Goal: Task Accomplishment & Management: Manage account settings

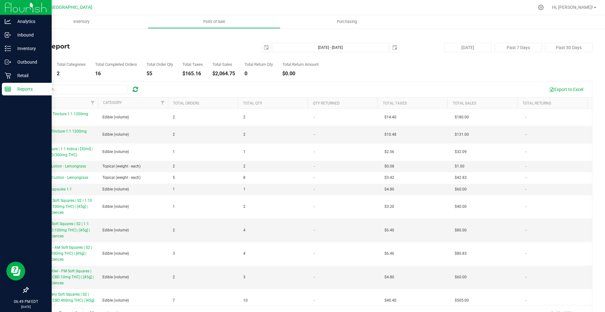
click at [33, 86] on p "Reports" at bounding box center [30, 89] width 38 height 8
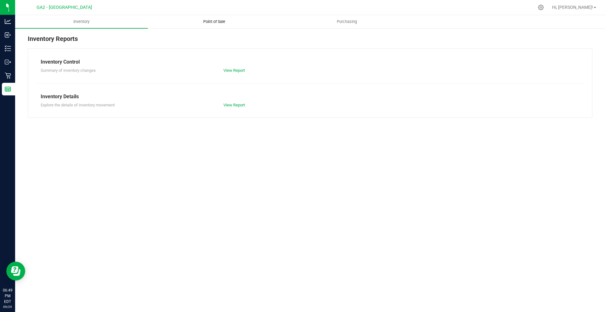
click at [218, 20] on span "Point of Sale" at bounding box center [214, 22] width 39 height 6
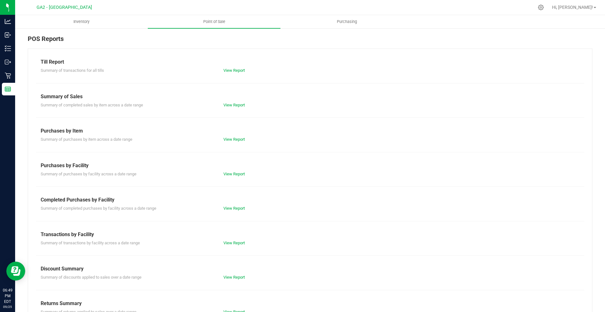
click at [240, 68] on div "View Report" at bounding box center [310, 70] width 183 height 6
click at [241, 71] on link "View Report" at bounding box center [233, 70] width 21 height 5
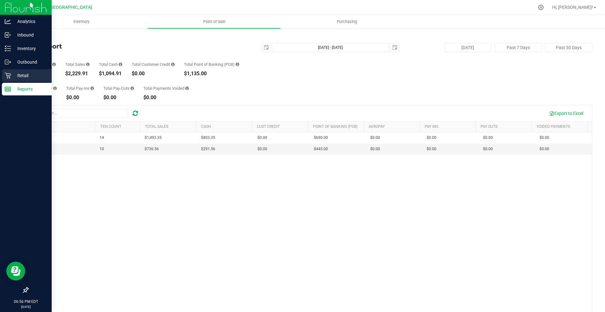
click at [21, 80] on div "Retail" at bounding box center [27, 75] width 50 height 13
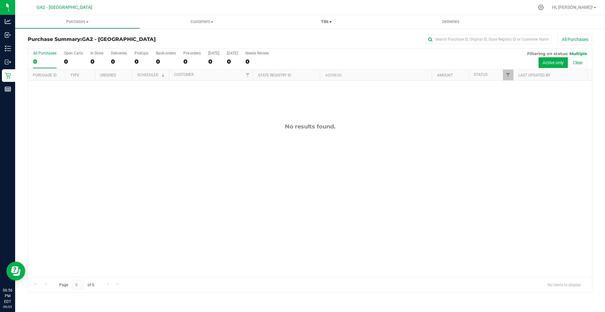
click at [324, 19] on span "Tills" at bounding box center [326, 22] width 124 height 6
click at [301, 34] on ul "Manage tills Reconcile e-payments" at bounding box center [326, 42] width 124 height 26
click at [329, 23] on span "Tills" at bounding box center [326, 22] width 124 height 6
click at [304, 36] on span "Manage tills" at bounding box center [285, 37] width 43 height 5
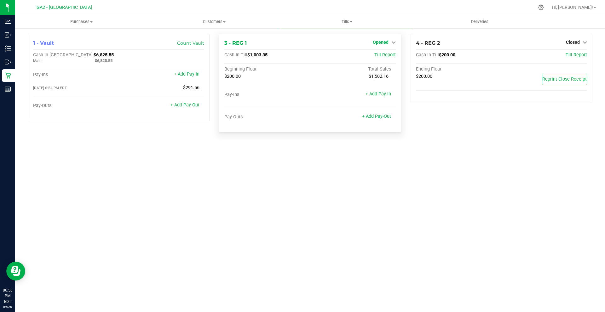
click at [389, 41] on link "Opened" at bounding box center [384, 42] width 23 height 5
click at [388, 55] on link "Close Till" at bounding box center [381, 55] width 17 height 5
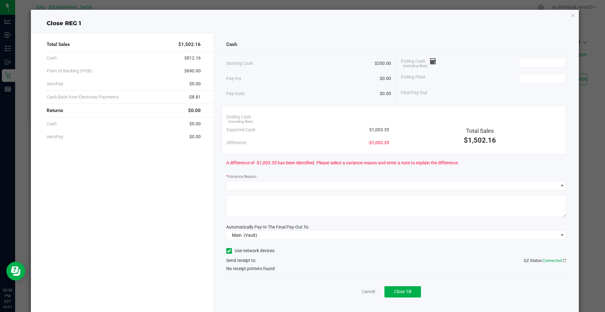
click at [534, 55] on div "Ending Cash (including float)" at bounding box center [483, 63] width 165 height 16
click at [537, 67] on span at bounding box center [542, 62] width 47 height 9
click at [537, 66] on input at bounding box center [542, 62] width 46 height 9
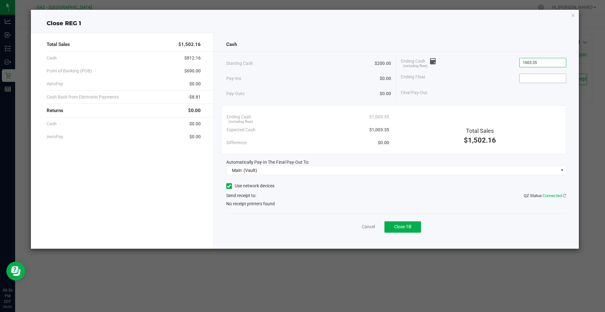
type input "$1,003.35"
click at [527, 81] on input at bounding box center [542, 78] width 46 height 9
type input "$200.00"
click at [519, 91] on div "Final Pay-Out $803.35" at bounding box center [483, 92] width 165 height 13
click at [426, 182] on div "Use network devices" at bounding box center [396, 185] width 340 height 9
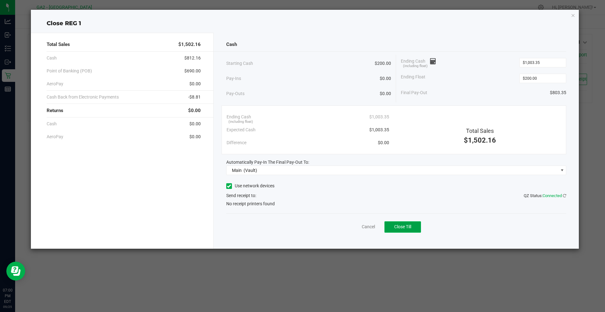
click at [410, 224] on span "Close Till" at bounding box center [402, 226] width 17 height 5
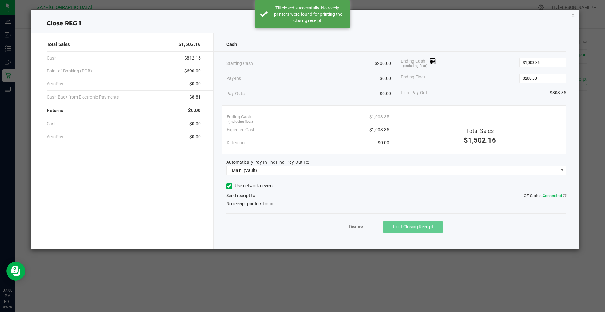
click at [574, 16] on icon "button" at bounding box center [573, 15] width 4 height 8
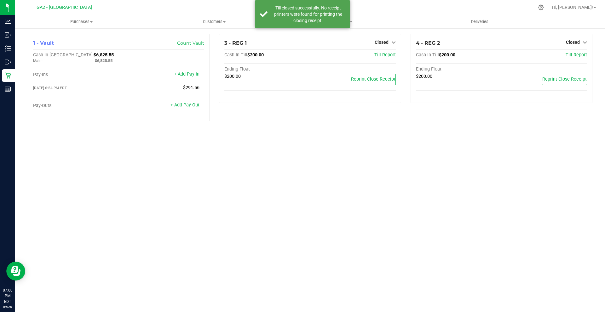
click at [365, 178] on div "Purchases Summary of purchases Fulfillment All purchases Customers All customer…" at bounding box center [310, 163] width 590 height 297
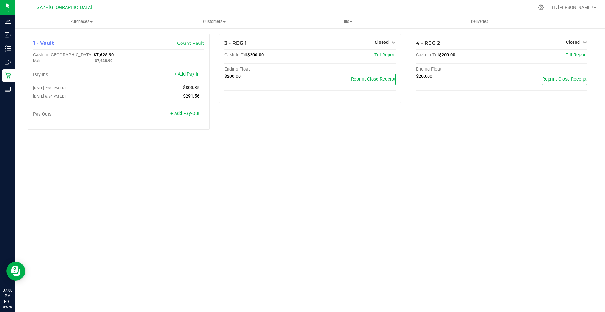
click at [366, 141] on div "1 - Vault Count Vault Cash In Vault: $7,628.90 Main: $7,628.90 Pay-Ins + Add Pa…" at bounding box center [310, 84] width 590 height 113
click at [593, 8] on link "Hi, [PERSON_NAME]!" at bounding box center [573, 7] width 49 height 7
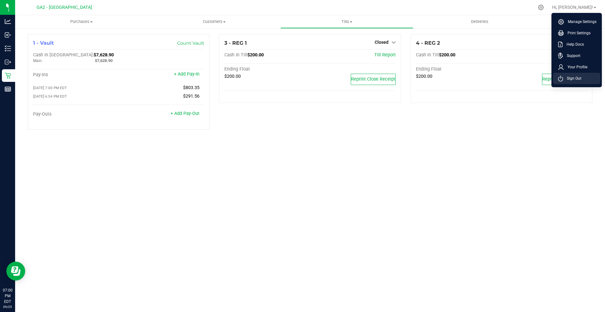
click at [578, 79] on span "Sign Out" at bounding box center [572, 78] width 18 height 6
